Goal: Complete application form

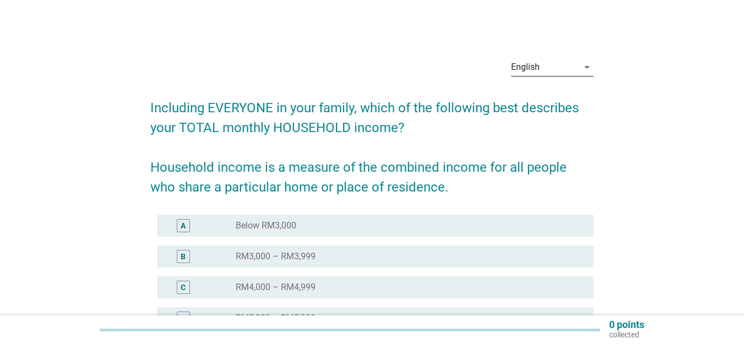
click at [577, 75] on div "English" at bounding box center [544, 67] width 67 height 18
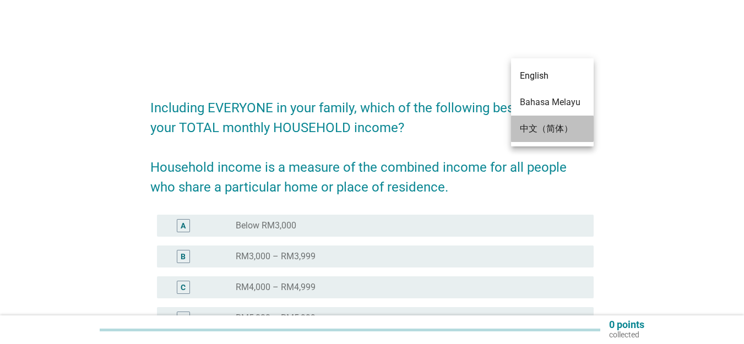
click at [565, 124] on div "中文（简体）" at bounding box center [552, 128] width 65 height 13
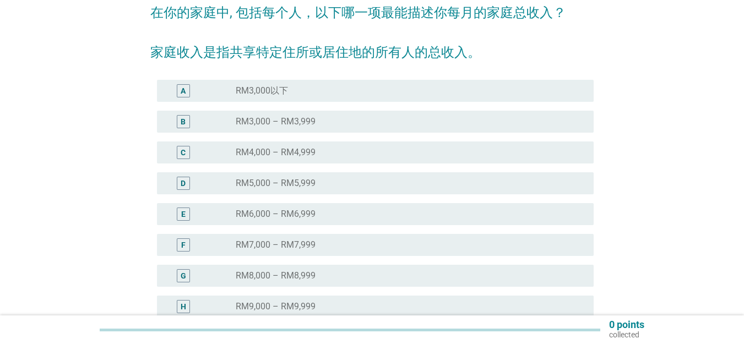
scroll to position [183, 0]
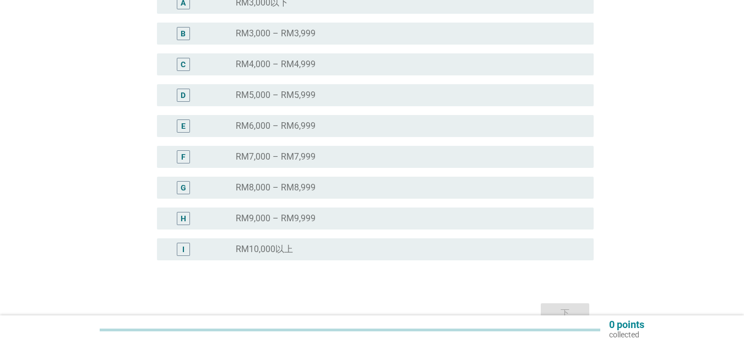
click at [311, 150] on div "F radio_button_unchecked RM7,000 – RM7,999" at bounding box center [375, 157] width 437 height 22
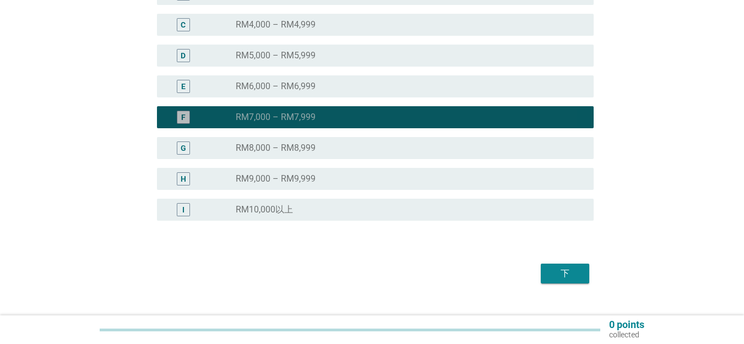
scroll to position [244, 0]
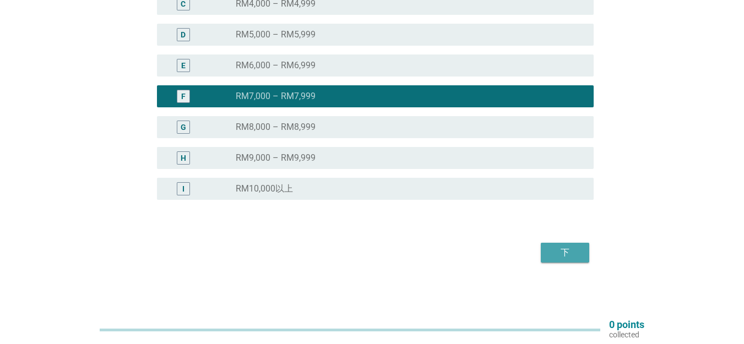
click at [552, 248] on div "下" at bounding box center [565, 252] width 31 height 13
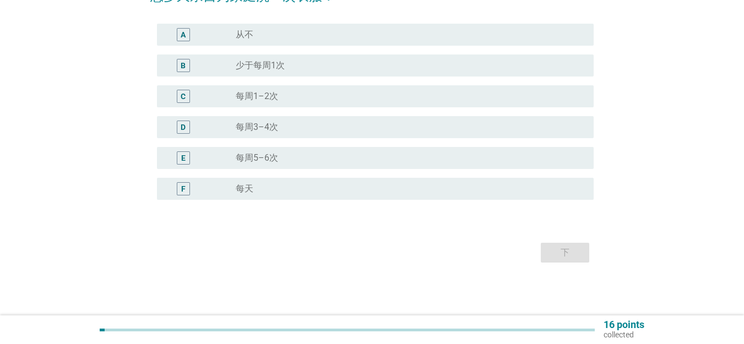
scroll to position [0, 0]
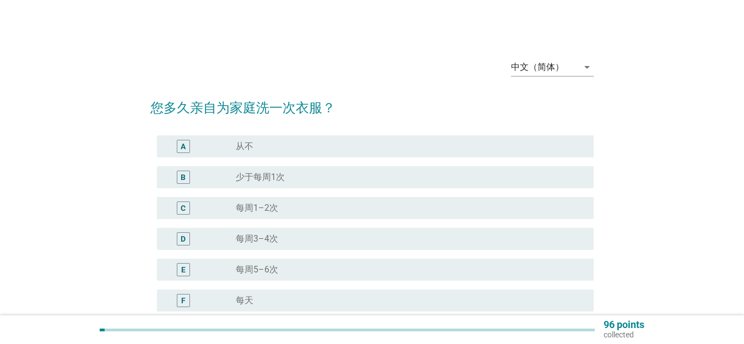
click at [302, 240] on div "radio_button_unchecked 每周3–4次" at bounding box center [406, 239] width 340 height 11
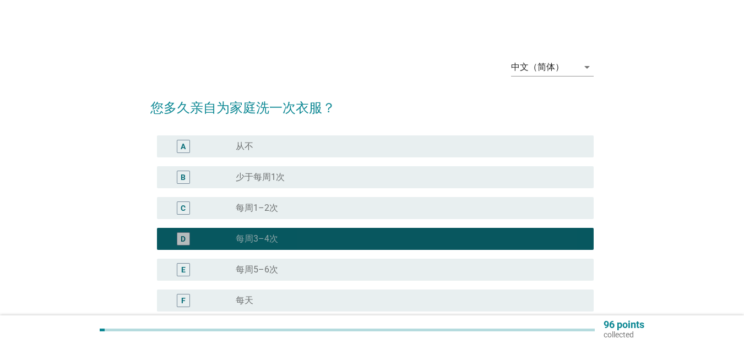
scroll to position [112, 0]
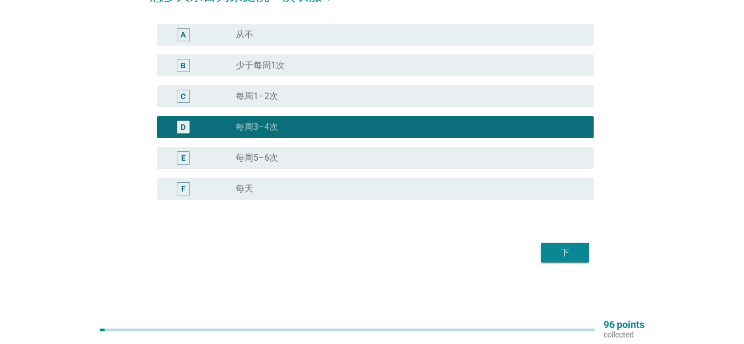
drag, startPoint x: 604, startPoint y: 261, endPoint x: 565, endPoint y: 254, distance: 39.7
click at [603, 260] on div "中文（简体） arrow_drop_down 您多久亲自为家庭洗一次衣服？ A radio_button_unchecked 从不 B radio_butto…" at bounding box center [371, 102] width 691 height 346
click at [564, 254] on div "下" at bounding box center [565, 252] width 31 height 13
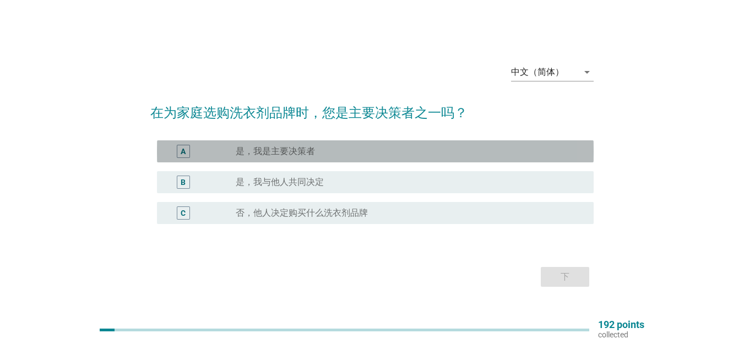
click at [311, 158] on div "radio_button_unchecked 是，我是主要决策者" at bounding box center [410, 151] width 349 height 13
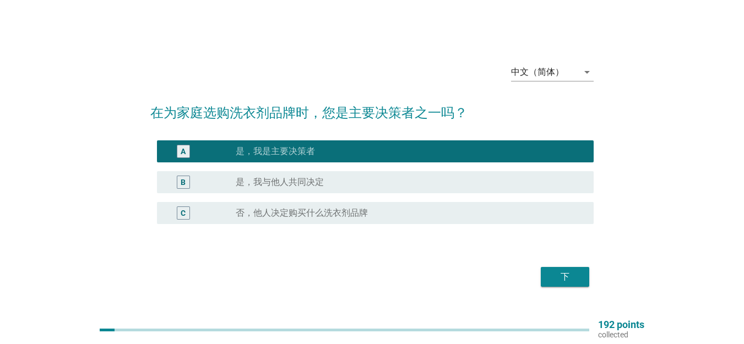
click at [554, 281] on div "下" at bounding box center [565, 276] width 31 height 13
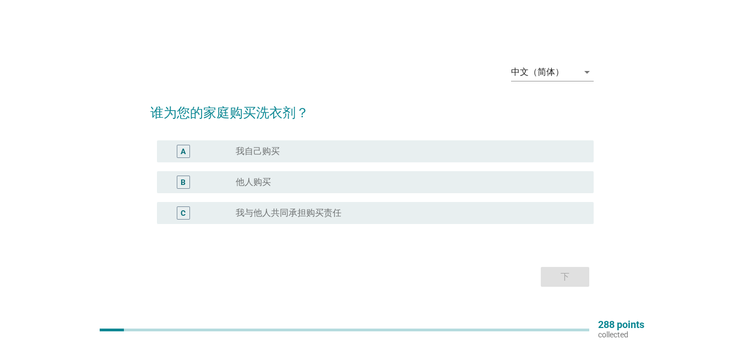
click at [316, 153] on div "radio_button_unchecked 我自己购买" at bounding box center [406, 151] width 340 height 11
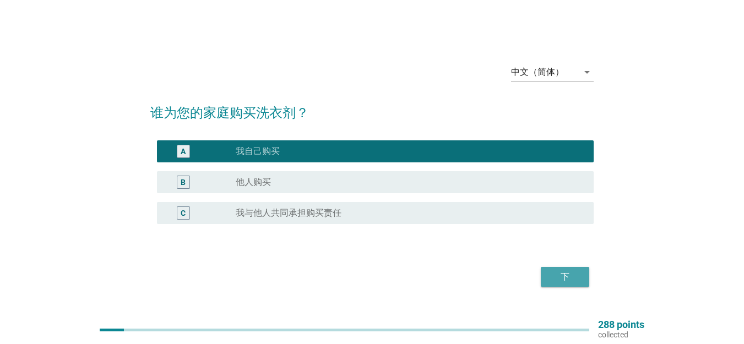
click at [546, 275] on button "下" at bounding box center [565, 277] width 48 height 20
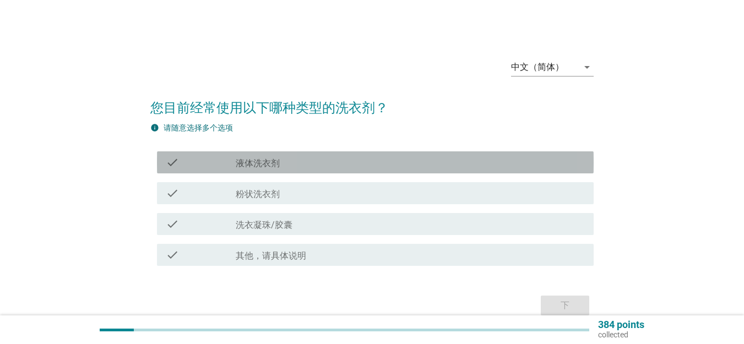
click at [304, 159] on div "check_box_outline_blank 液体洗衣剂" at bounding box center [410, 162] width 349 height 13
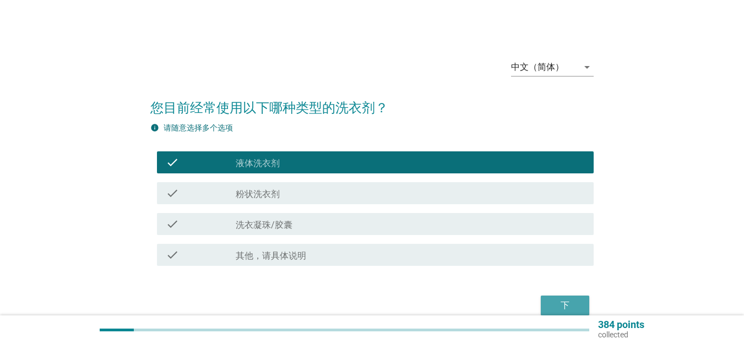
click at [563, 305] on div "下" at bounding box center [565, 305] width 31 height 13
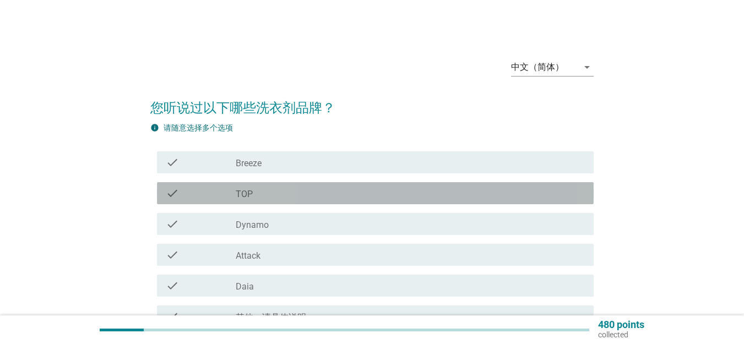
drag, startPoint x: 345, startPoint y: 192, endPoint x: 351, endPoint y: 158, distance: 34.8
click at [345, 190] on div "check_box_outline_blank TOP" at bounding box center [410, 193] width 349 height 13
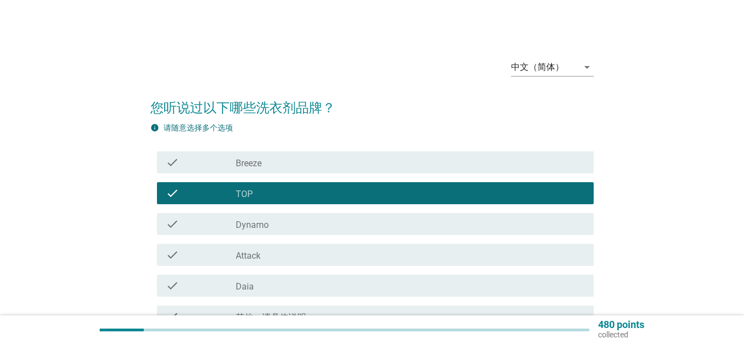
click at [351, 158] on div "check_box_outline_blank Breeze" at bounding box center [410, 162] width 349 height 13
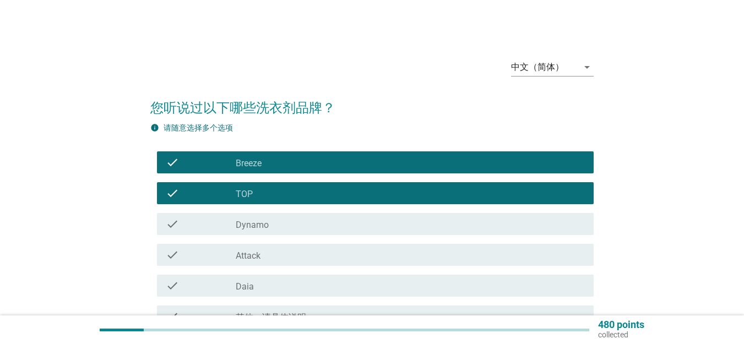
click at [335, 225] on div "check_box_outline_blank Dynamo" at bounding box center [410, 224] width 349 height 13
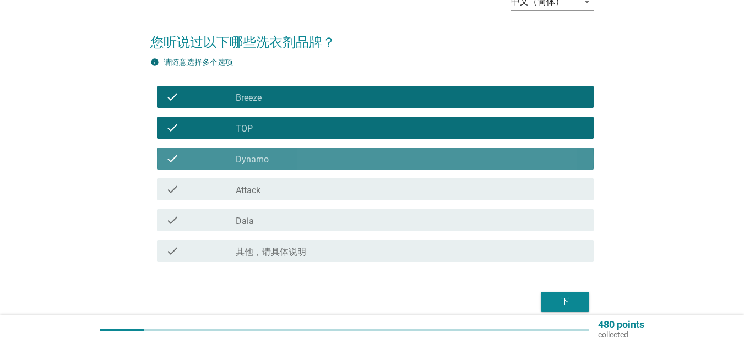
scroll to position [92, 0]
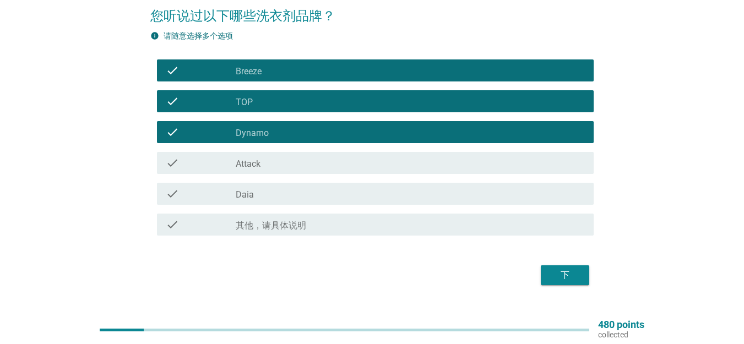
click at [329, 178] on div "check check_box_outline_blank Daia" at bounding box center [371, 193] width 443 height 31
drag, startPoint x: 331, startPoint y: 189, endPoint x: 357, endPoint y: 199, distance: 27.5
click at [331, 190] on div "check_box_outline_blank Daia" at bounding box center [410, 193] width 349 height 13
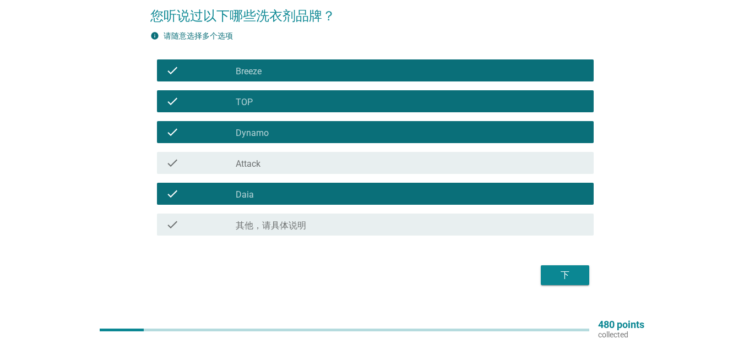
click at [548, 273] on button "下" at bounding box center [565, 275] width 48 height 20
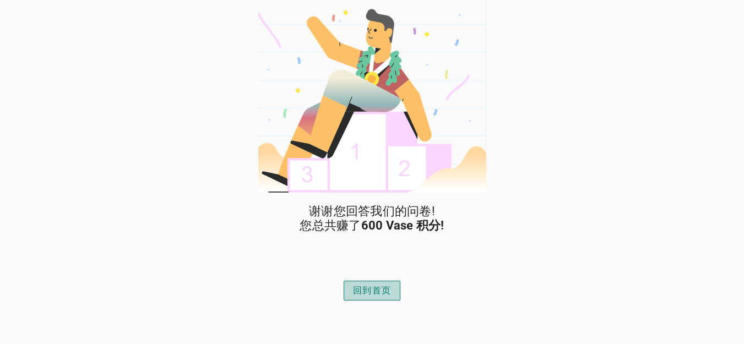
click at [381, 283] on button "回到首页" at bounding box center [372, 291] width 57 height 20
